Goal: Task Accomplishment & Management: Manage account settings

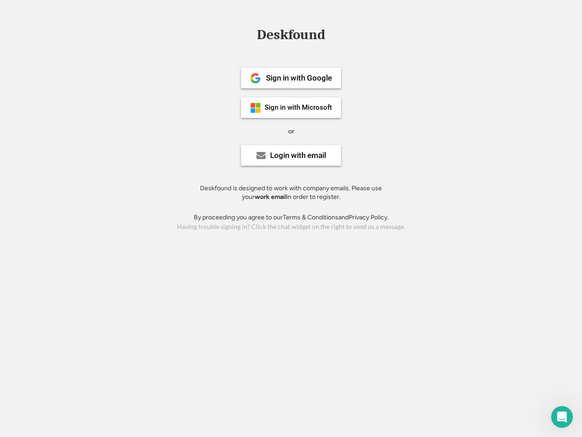
click at [291, 130] on div "or" at bounding box center [291, 131] width 6 height 9
click at [291, 36] on div "Deskfound" at bounding box center [290, 35] width 77 height 14
click at [249, 34] on div "Deskfound" at bounding box center [291, 36] width 582 height 17
click at [291, 36] on div "Deskfound" at bounding box center [290, 35] width 77 height 14
click at [291, 131] on div "or" at bounding box center [291, 131] width 6 height 9
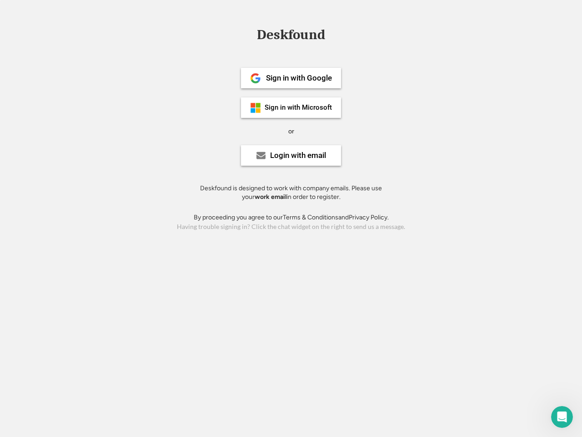
click at [291, 78] on div "Sign in with Google" at bounding box center [299, 78] width 66 height 8
click at [299, 78] on div "Sign in with Google" at bounding box center [299, 78] width 66 height 8
click at [256, 78] on img at bounding box center [255, 78] width 11 height 11
click at [291, 107] on div "Sign in with Microsoft" at bounding box center [298, 107] width 67 height 7
click at [299, 107] on div "Sign in with Microsoft" at bounding box center [298, 107] width 67 height 7
